Goal: Find specific page/section: Find specific page/section

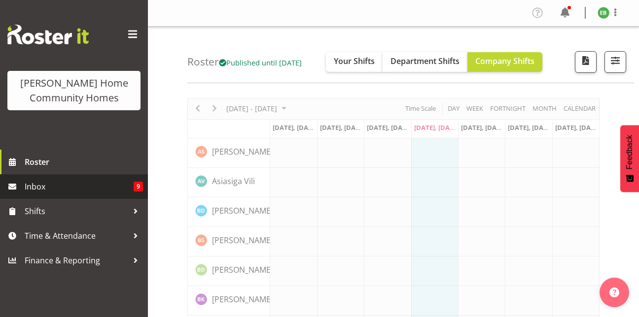
click at [114, 182] on span "Inbox" at bounding box center [79, 186] width 109 height 15
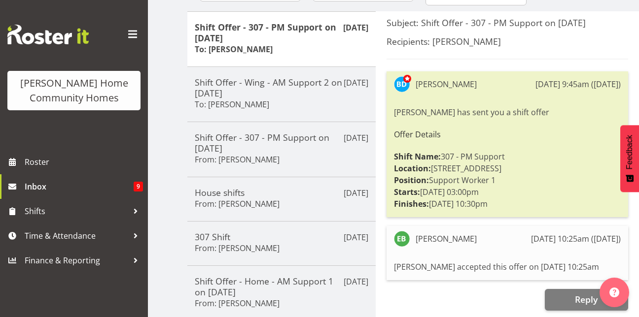
scroll to position [124, 0]
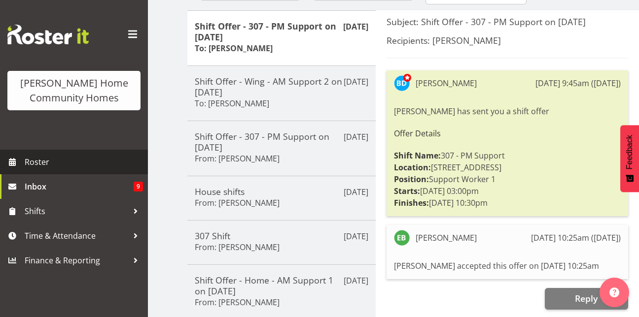
click at [94, 171] on link "Roster" at bounding box center [74, 162] width 148 height 25
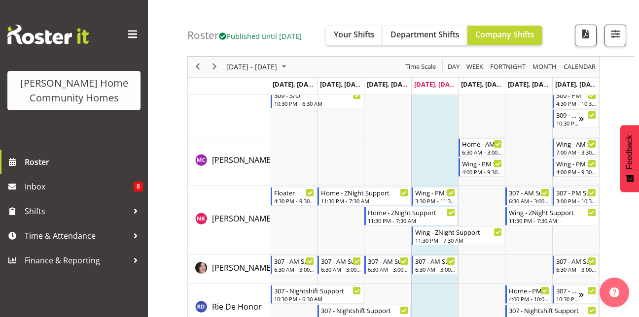
scroll to position [1315, 0]
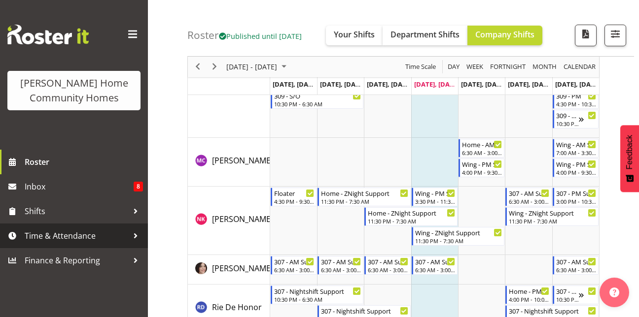
click at [98, 248] on link "Time & Attendance" at bounding box center [74, 236] width 148 height 25
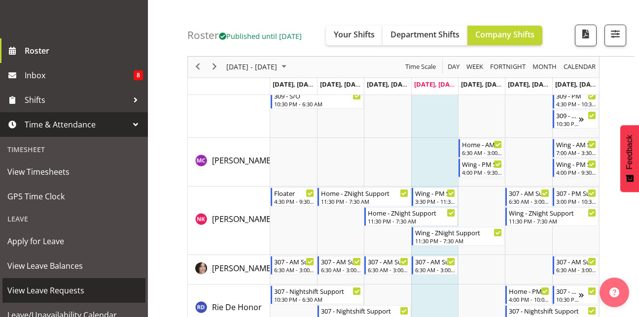
scroll to position [150, 0]
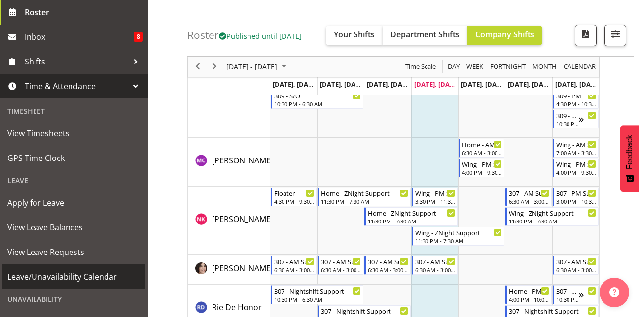
click at [75, 279] on span "Leave/Unavailability Calendar" at bounding box center [73, 277] width 133 height 15
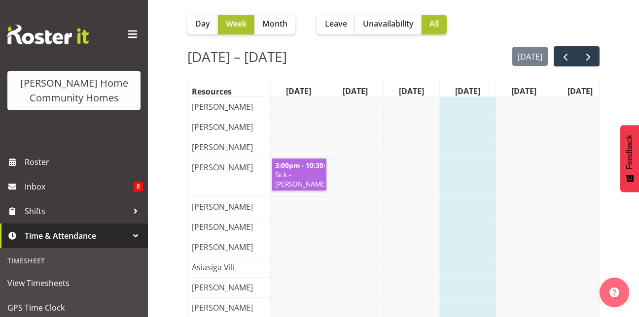
scroll to position [92, 0]
click at [593, 59] on span "next" at bounding box center [588, 57] width 12 height 12
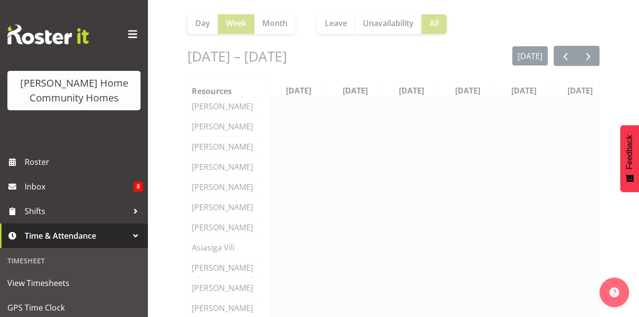
scroll to position [0, 14]
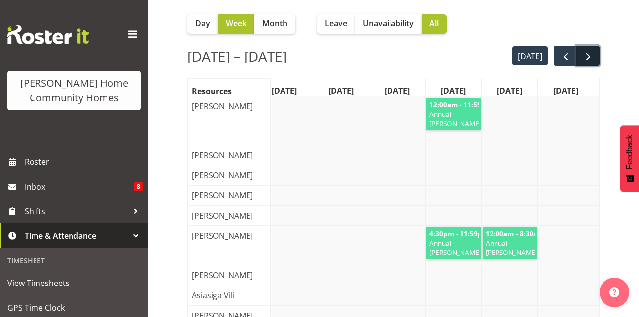
click at [590, 57] on span "next" at bounding box center [588, 57] width 12 height 12
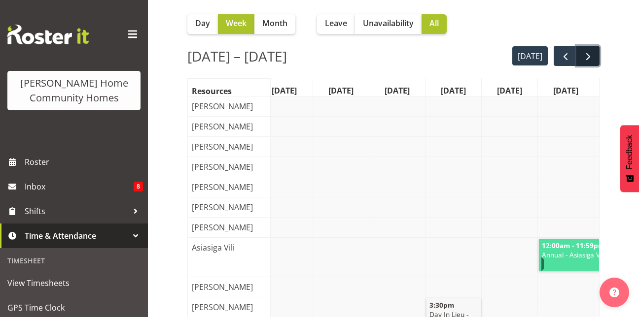
click at [588, 56] on span "next" at bounding box center [588, 57] width 12 height 12
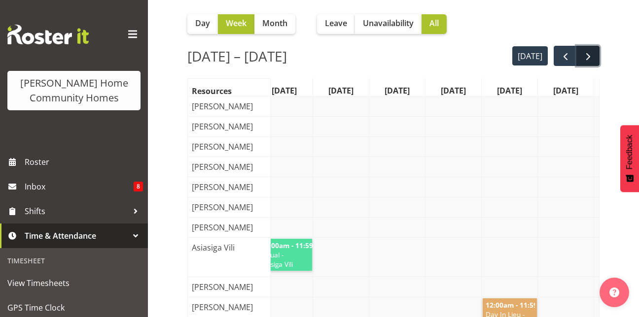
click at [590, 57] on span "next" at bounding box center [588, 57] width 12 height 12
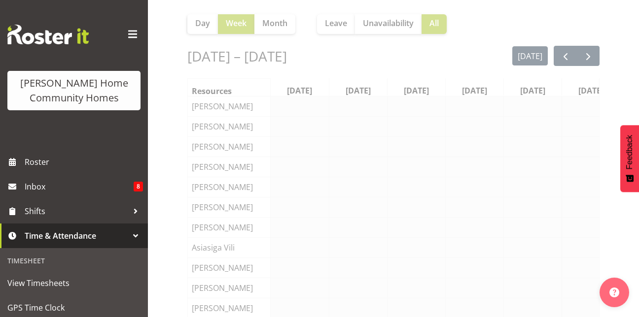
scroll to position [0, 15]
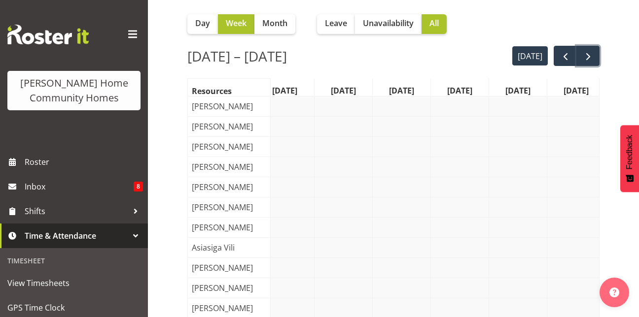
click at [590, 57] on span "next" at bounding box center [588, 57] width 12 height 12
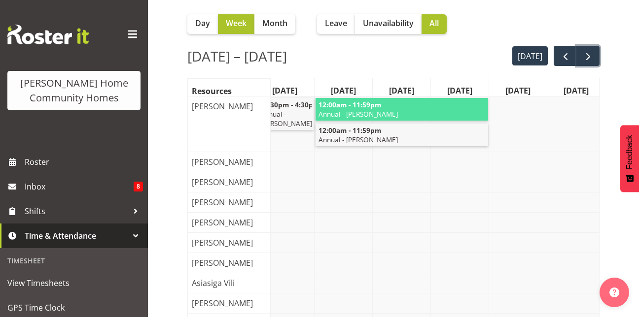
click at [590, 57] on span "next" at bounding box center [588, 57] width 12 height 12
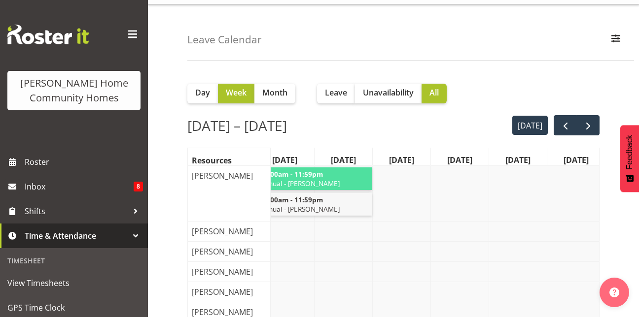
scroll to position [16, 0]
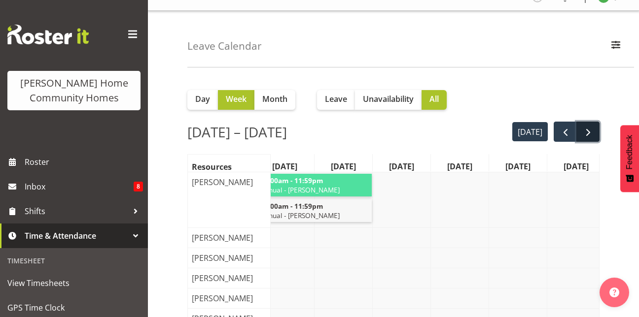
click at [592, 130] on span "next" at bounding box center [588, 133] width 12 height 12
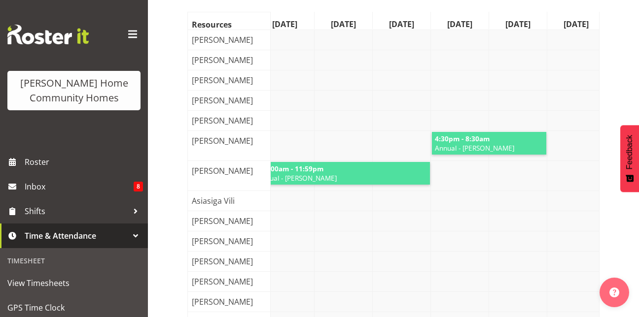
scroll to position [116, 0]
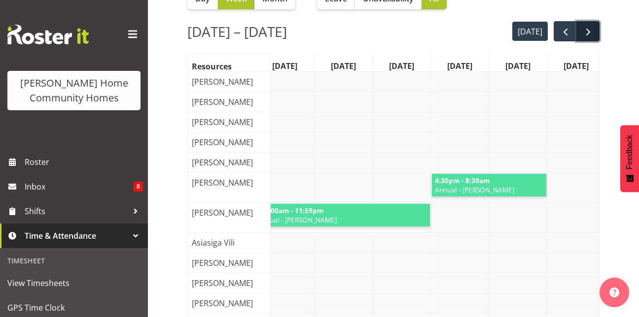
click at [592, 37] on span "next" at bounding box center [588, 32] width 12 height 12
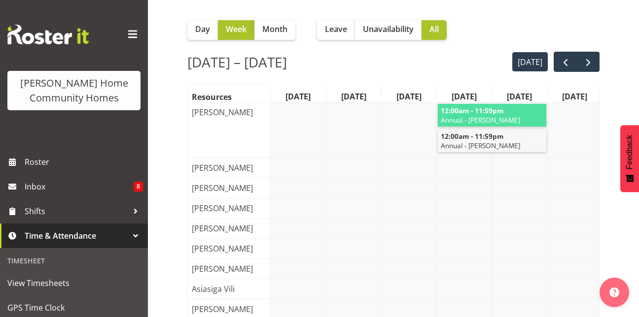
scroll to position [84, 0]
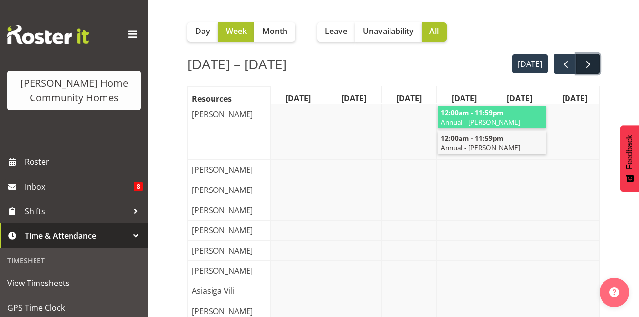
click at [590, 68] on span "next" at bounding box center [588, 65] width 12 height 12
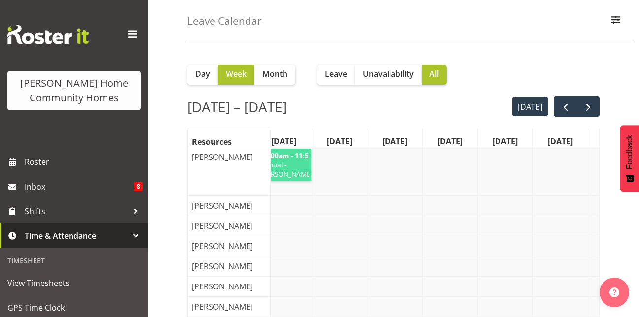
scroll to position [0, 0]
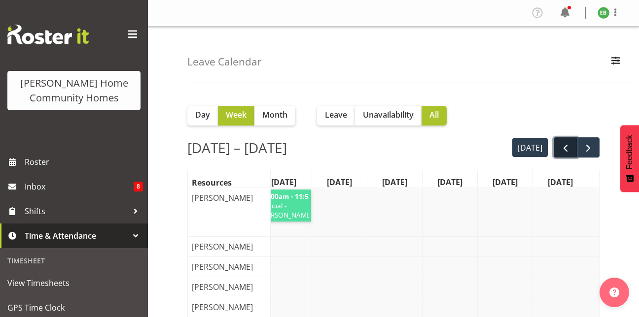
click at [567, 147] on span "prev" at bounding box center [565, 148] width 12 height 12
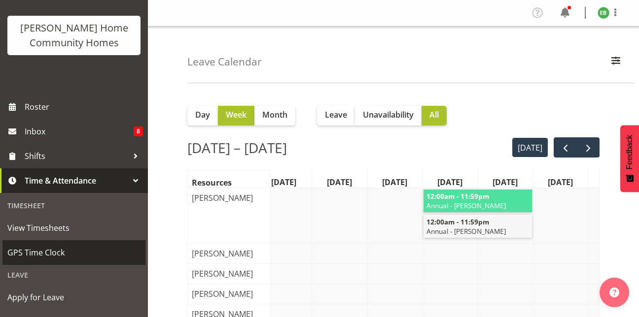
click at [38, 255] on span "GPS Time Clock" at bounding box center [73, 252] width 133 height 15
